Goal: Transaction & Acquisition: Book appointment/travel/reservation

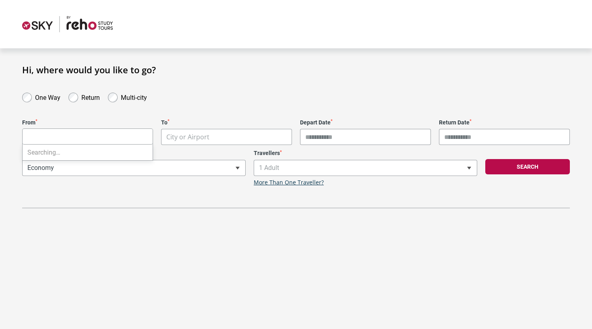
click at [115, 136] on body "**********" at bounding box center [296, 164] width 592 height 329
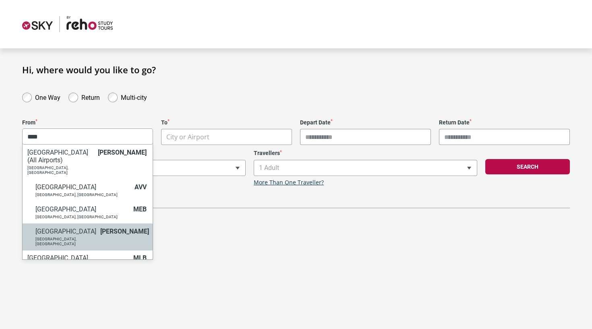
type input "****"
select select "MELA"
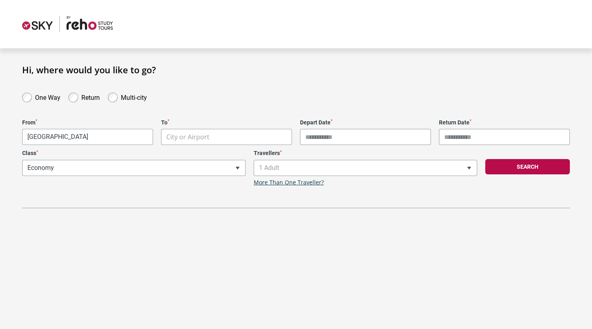
click at [194, 137] on body "**********" at bounding box center [296, 164] width 592 height 329
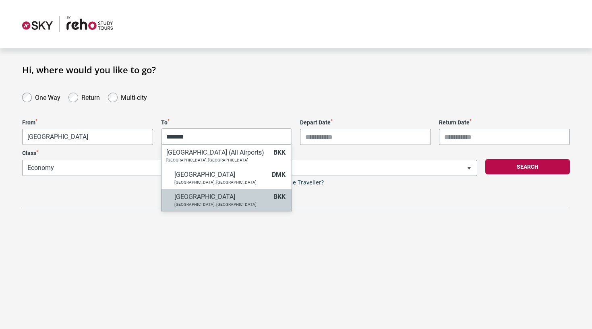
type input "*******"
select select "BKKA"
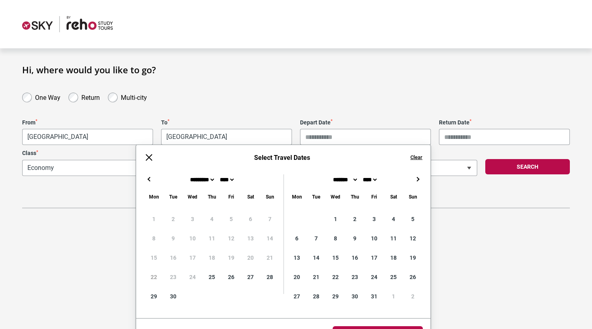
click at [321, 134] on input "Depart Date *" at bounding box center [365, 137] width 131 height 16
click at [412, 183] on div "← → ×" at bounding box center [283, 179] width 294 height 10
click at [413, 181] on button "→" at bounding box center [417, 179] width 10 height 10
type input "**********"
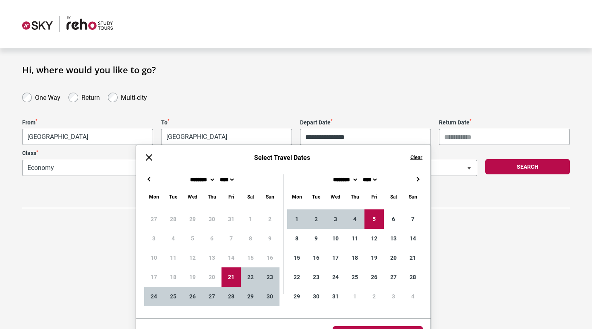
click at [466, 137] on input "Return Date *" at bounding box center [504, 137] width 131 height 16
type input "**********"
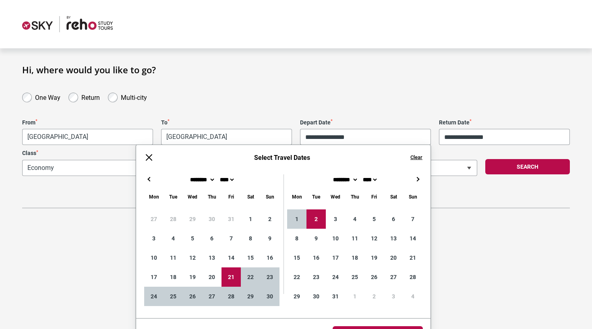
click at [488, 181] on div "Search" at bounding box center [527, 168] width 93 height 36
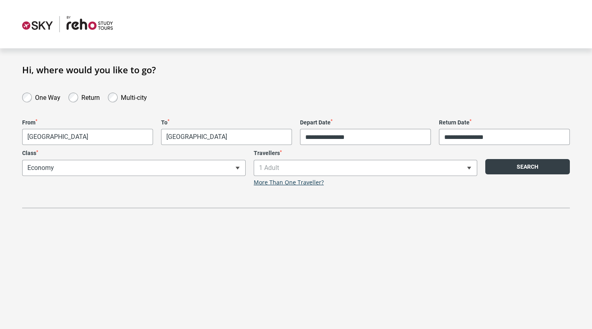
click at [502, 165] on button "Search" at bounding box center [527, 166] width 85 height 15
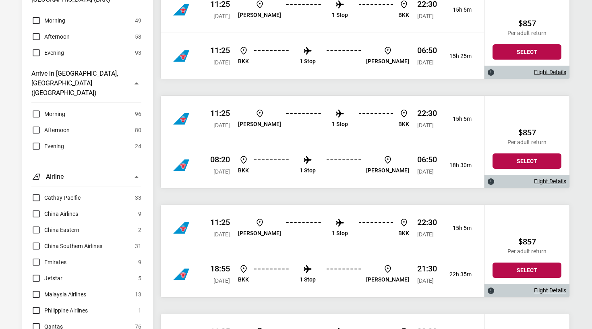
scroll to position [535, 0]
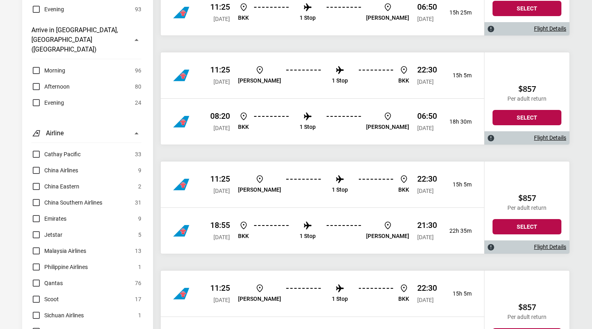
click at [61, 214] on span "Emirates" at bounding box center [55, 219] width 22 height 10
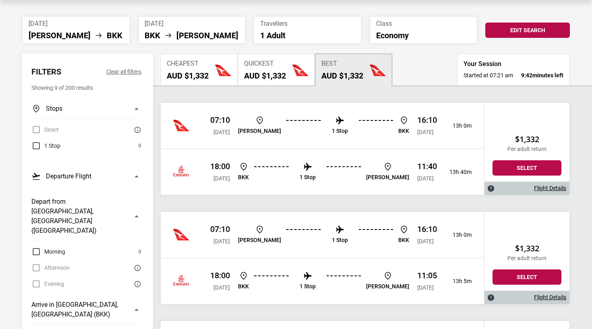
scroll to position [103, 0]
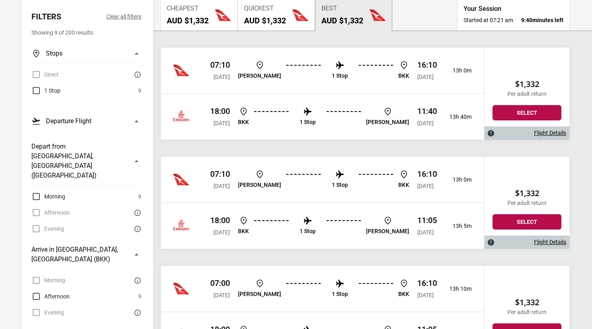
click at [542, 136] on div "Flight Details" at bounding box center [526, 132] width 85 height 13
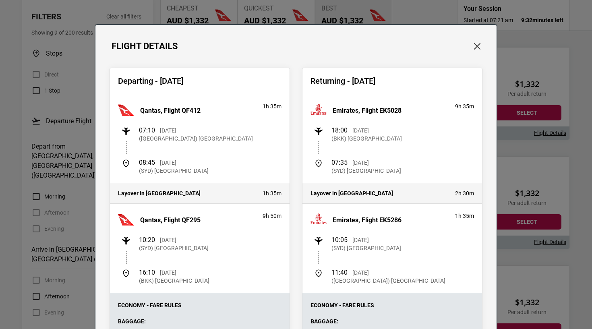
click at [473, 46] on button "Close" at bounding box center [477, 46] width 10 height 10
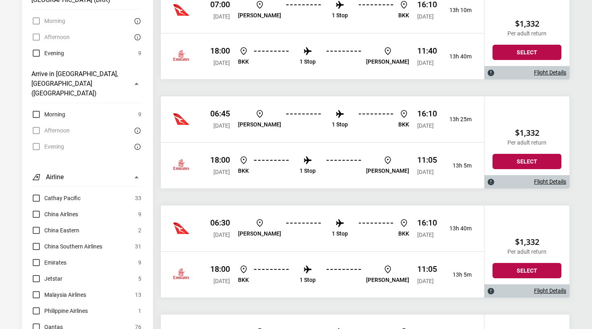
scroll to position [674, 0]
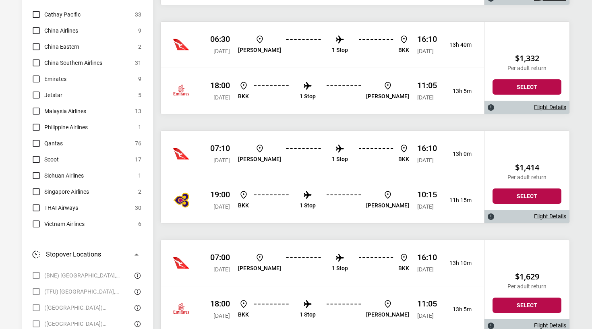
click at [60, 74] on span "Emirates" at bounding box center [55, 79] width 22 height 10
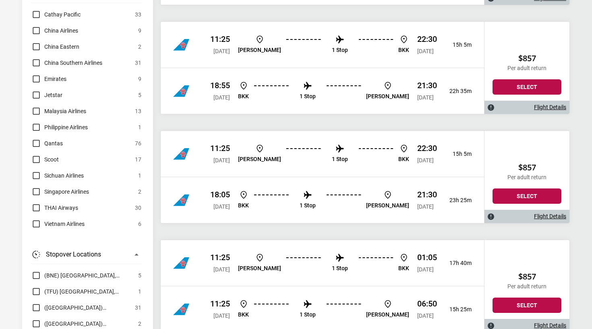
click at [58, 187] on span "Singapore Airlines" at bounding box center [66, 192] width 45 height 10
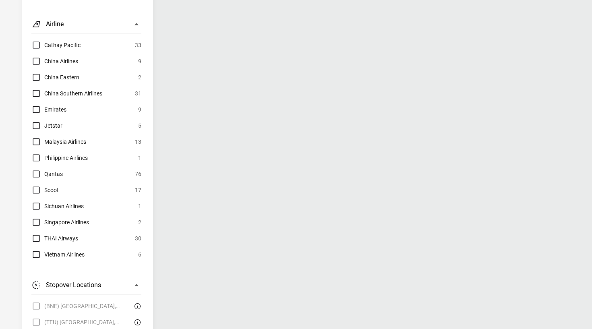
scroll to position [645, 0]
click at [61, 216] on span "Singapore Airlines" at bounding box center [66, 221] width 45 height 10
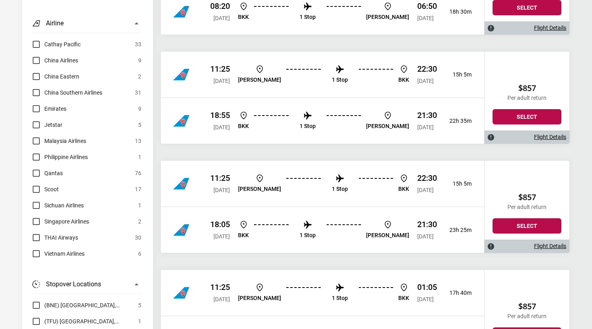
click at [60, 104] on span "Emirates" at bounding box center [55, 109] width 22 height 10
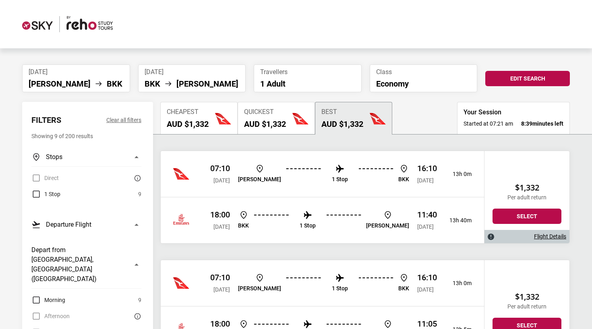
scroll to position [0, 0]
click at [255, 122] on h2 "AUD $1,332" at bounding box center [265, 124] width 42 height 10
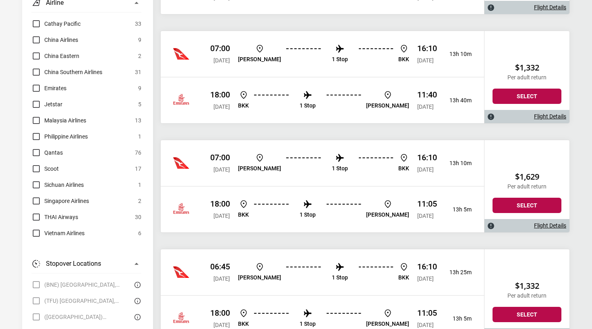
scroll to position [645, 0]
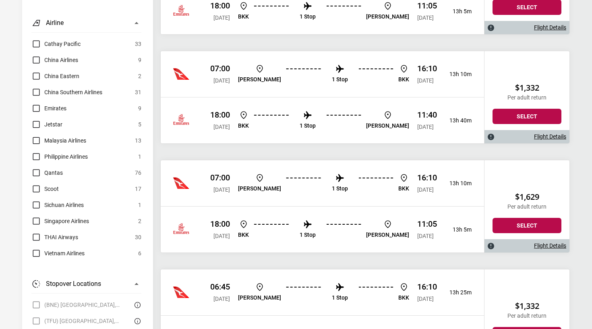
click at [63, 103] on span "Emirates" at bounding box center [55, 108] width 22 height 10
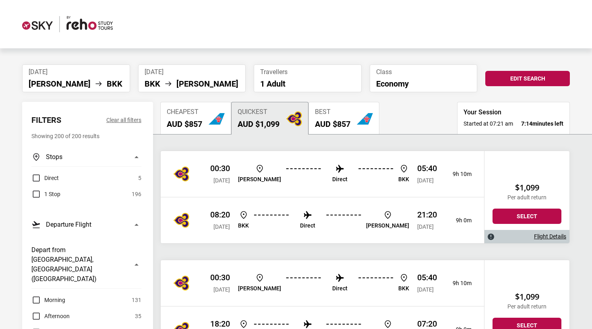
scroll to position [0, 0]
click at [212, 129] on button "Cheapest AUD $857" at bounding box center [195, 118] width 71 height 32
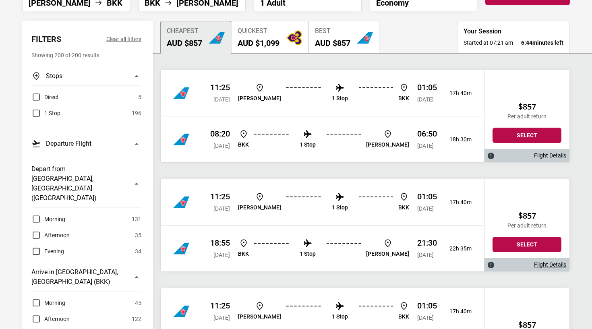
scroll to position [90, 0]
